Goal: Find specific page/section

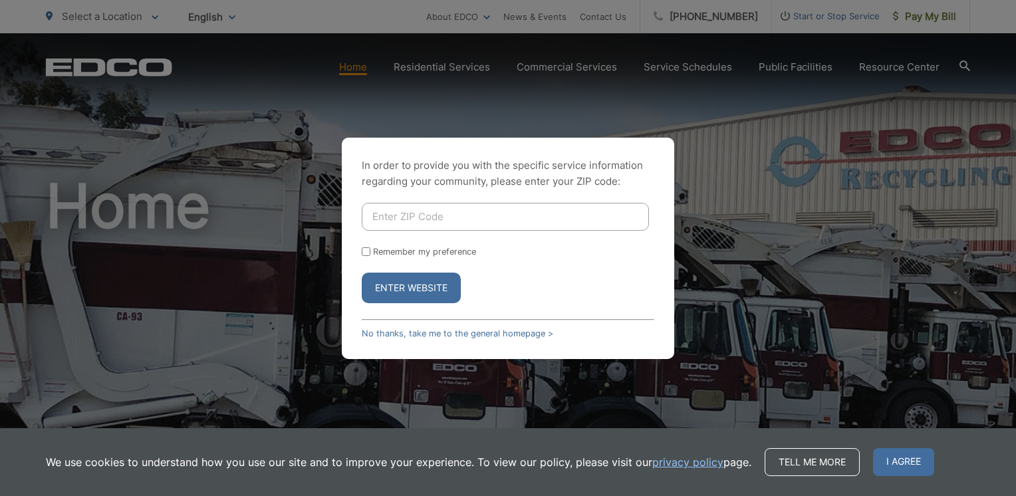
click at [497, 209] on input "Enter ZIP Code" at bounding box center [505, 217] width 287 height 28
type input "92020"
click at [362, 273] on button "Enter Website" at bounding box center [411, 288] width 99 height 31
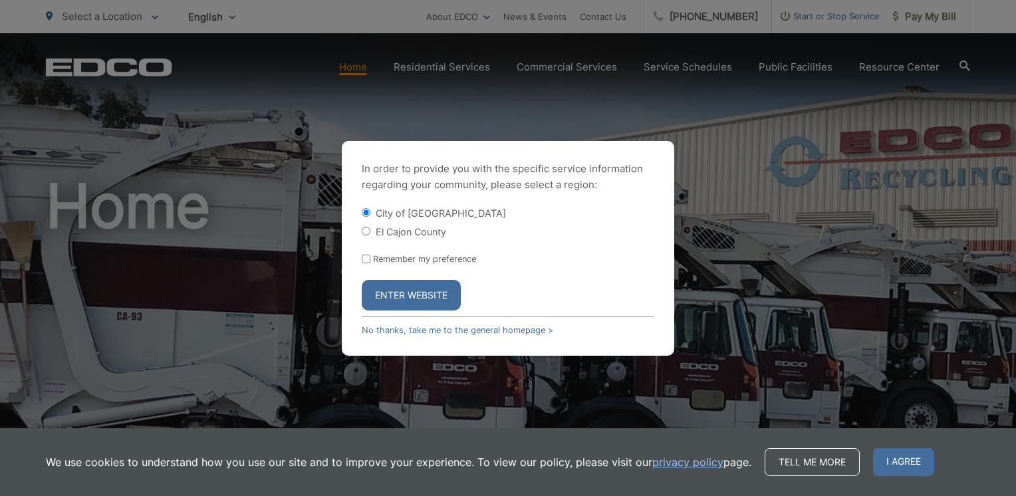
click at [376, 295] on button "Enter Website" at bounding box center [411, 295] width 99 height 31
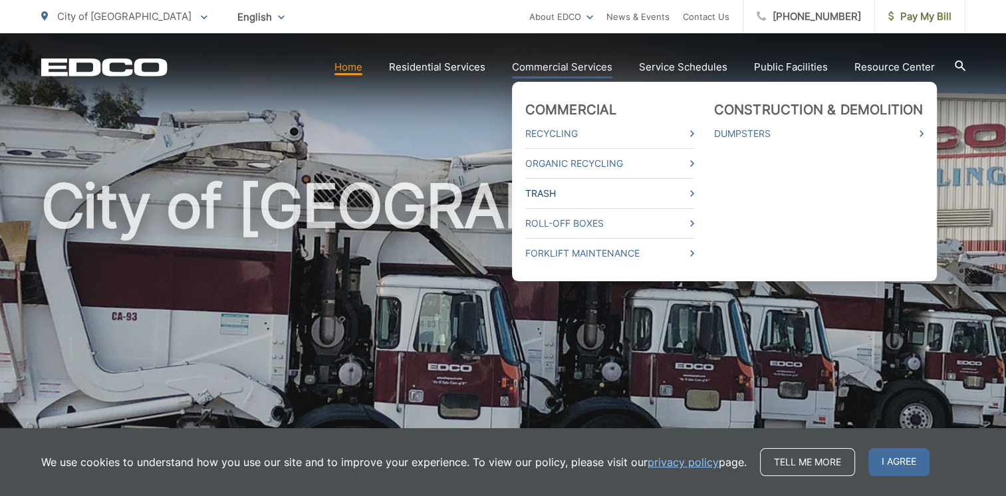
click at [576, 196] on link "Trash" at bounding box center [609, 193] width 169 height 16
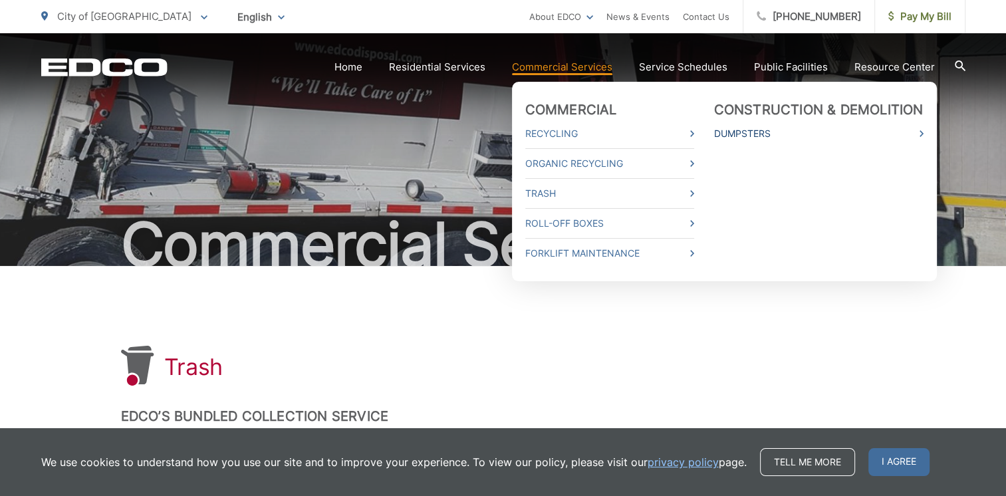
click at [756, 134] on link "Dumpsters" at bounding box center [818, 134] width 209 height 16
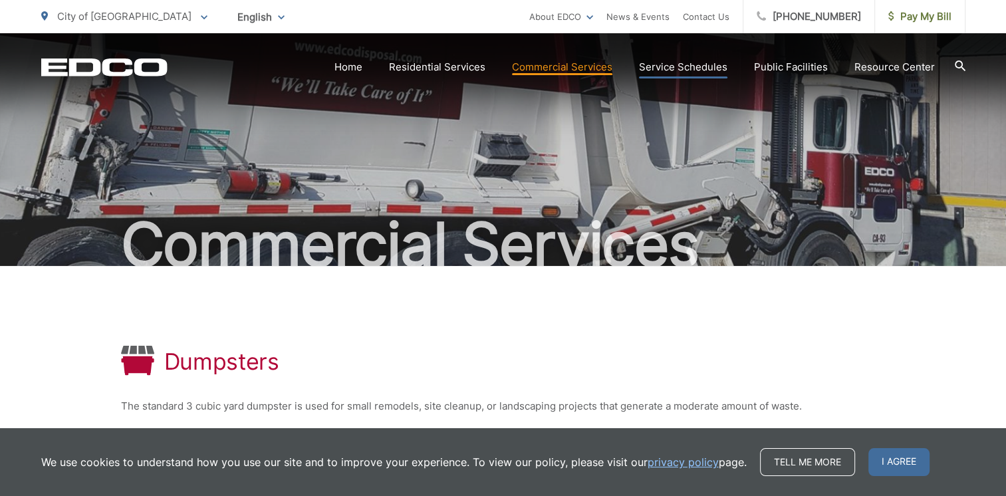
click at [700, 66] on link "Service Schedules" at bounding box center [683, 67] width 88 height 16
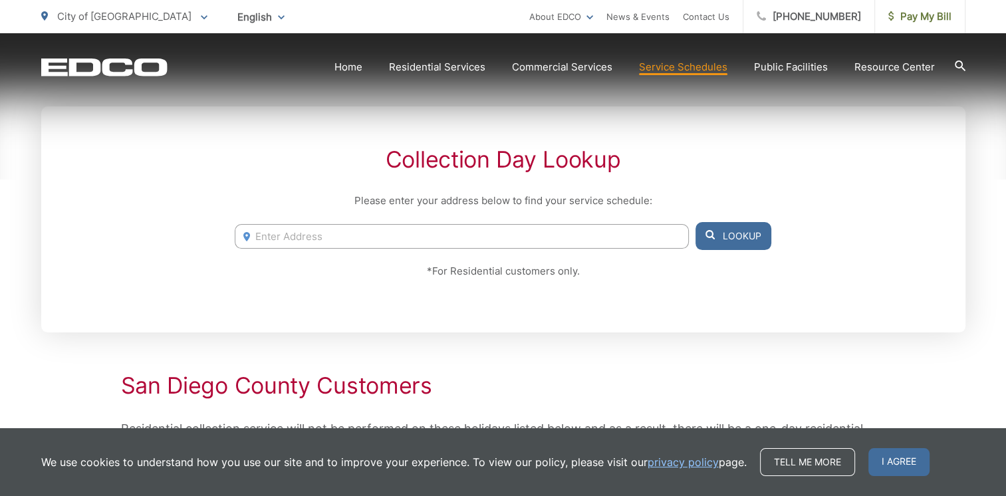
scroll to position [266, 0]
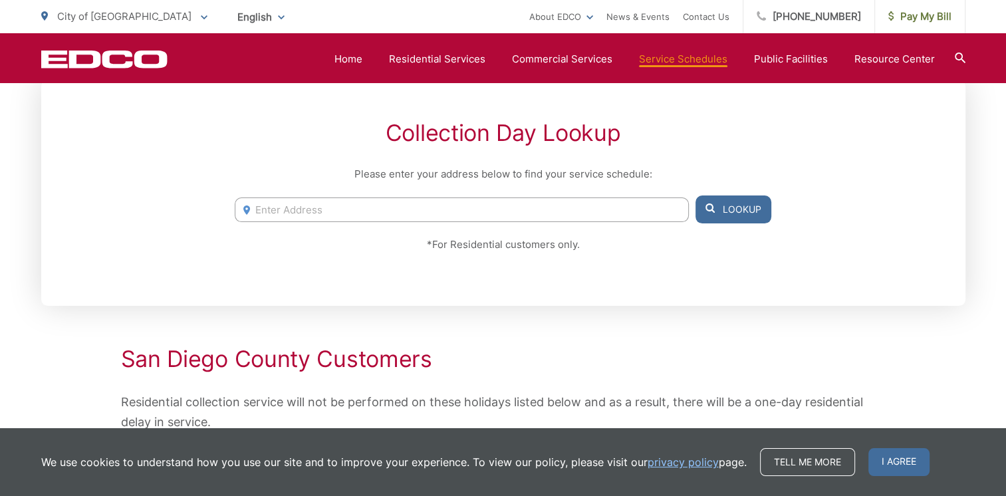
click at [564, 201] on input "Enter Address" at bounding box center [461, 209] width 453 height 25
click at [520, 217] on input "[STREET_ADDRESS]" at bounding box center [461, 209] width 453 height 25
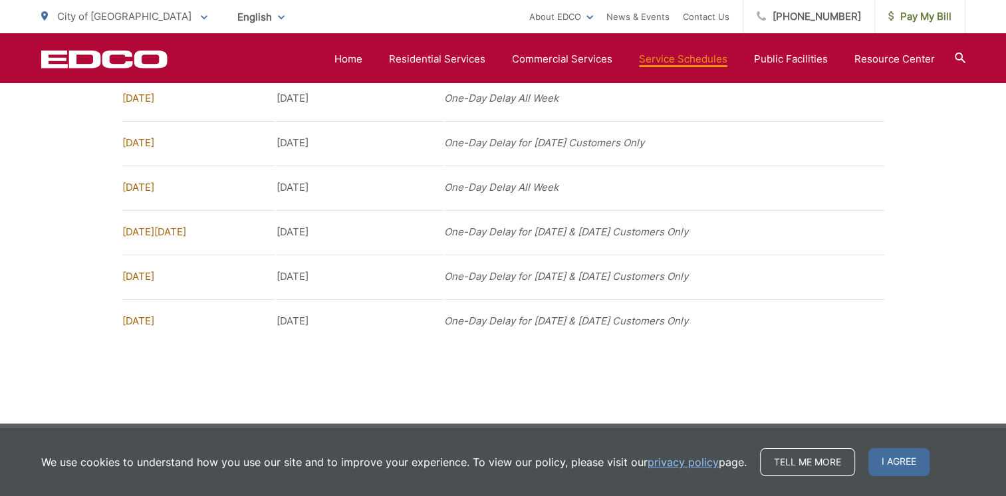
scroll to position [1134, 0]
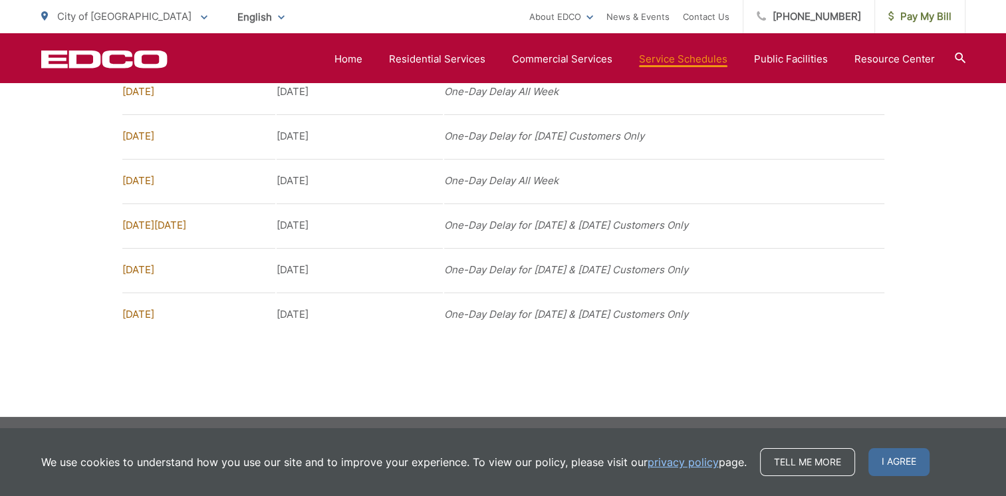
type input "1077 N CUYA,A"
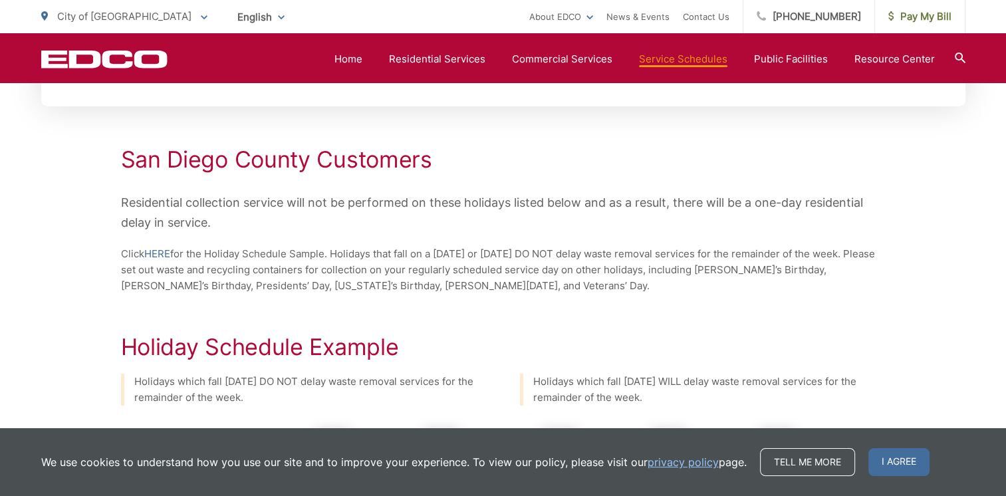
scroll to position [0, 0]
